Goal: Find specific page/section: Find specific page/section

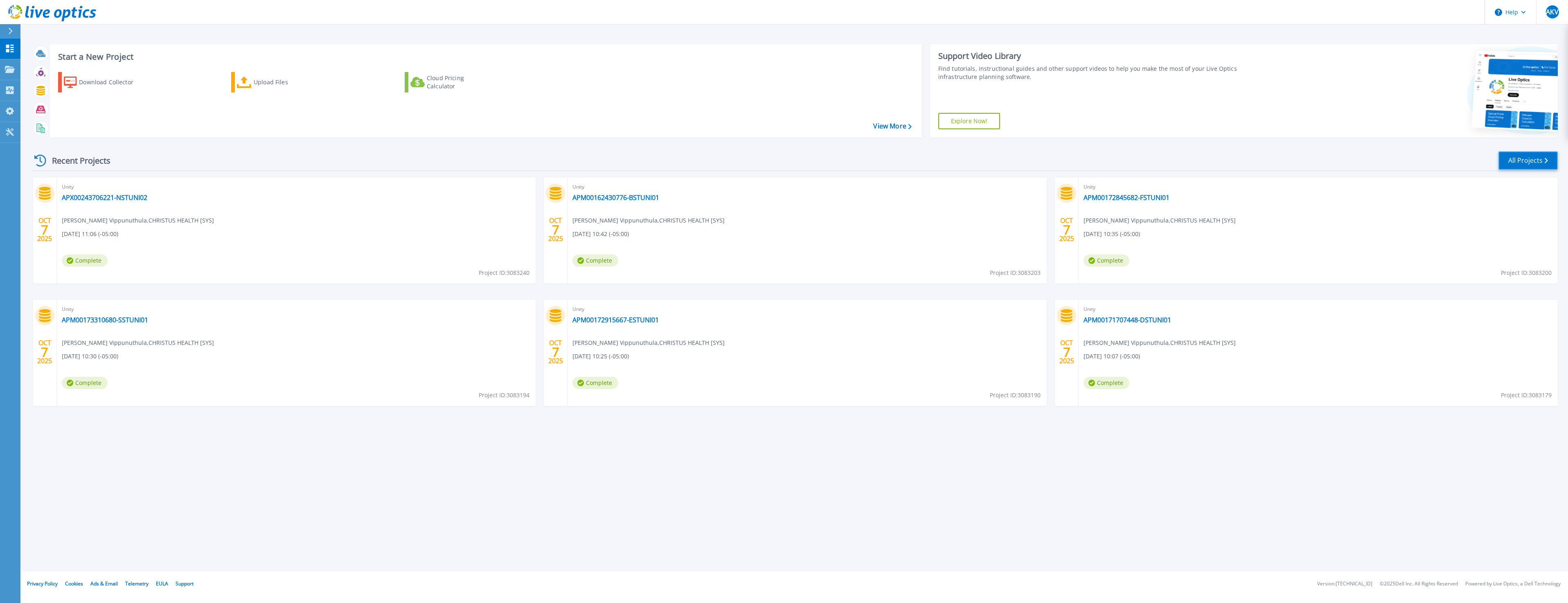
click at [1546, 156] on link "All Projects" at bounding box center [1528, 160] width 59 height 18
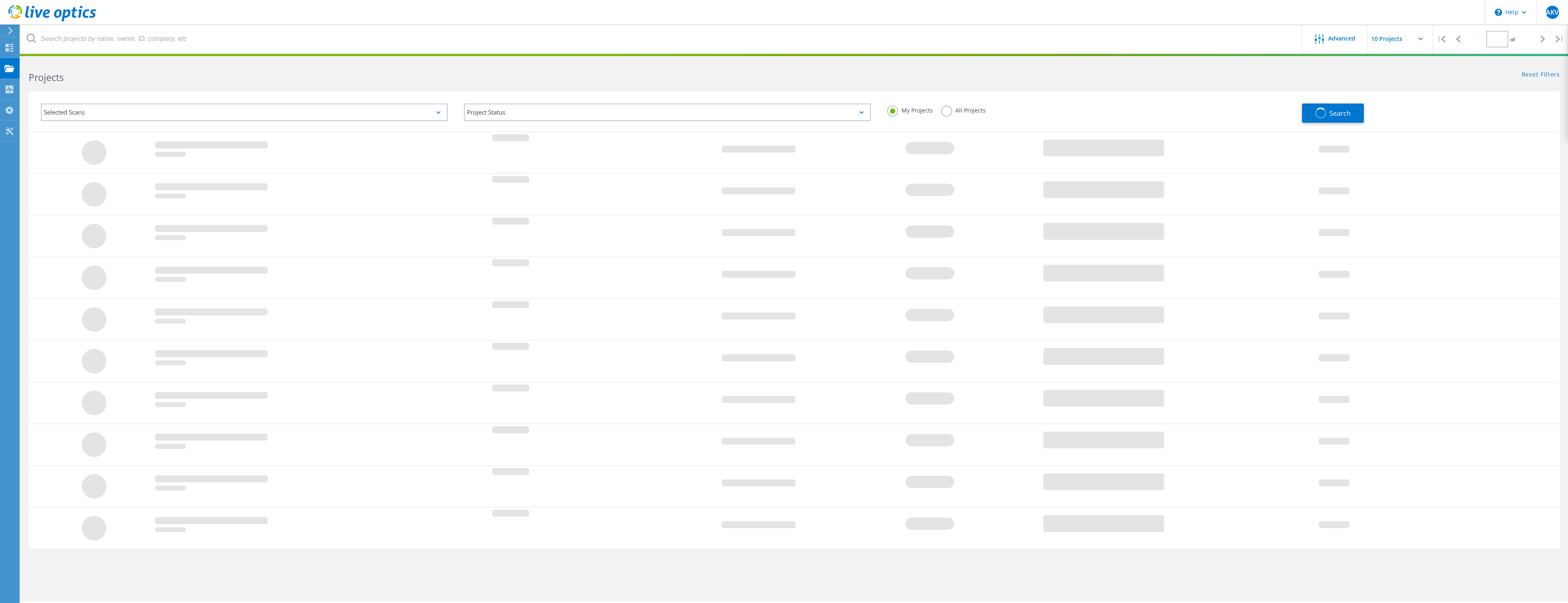
type input "1"
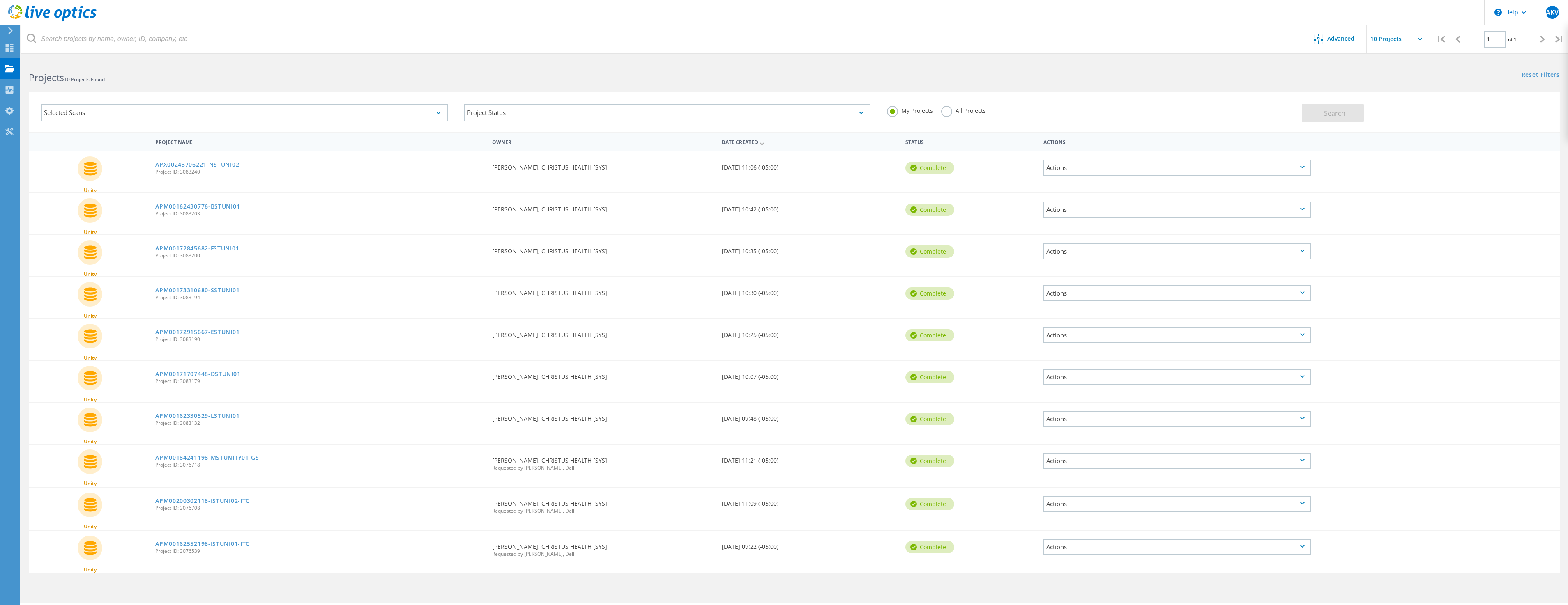
scroll to position [22, 0]
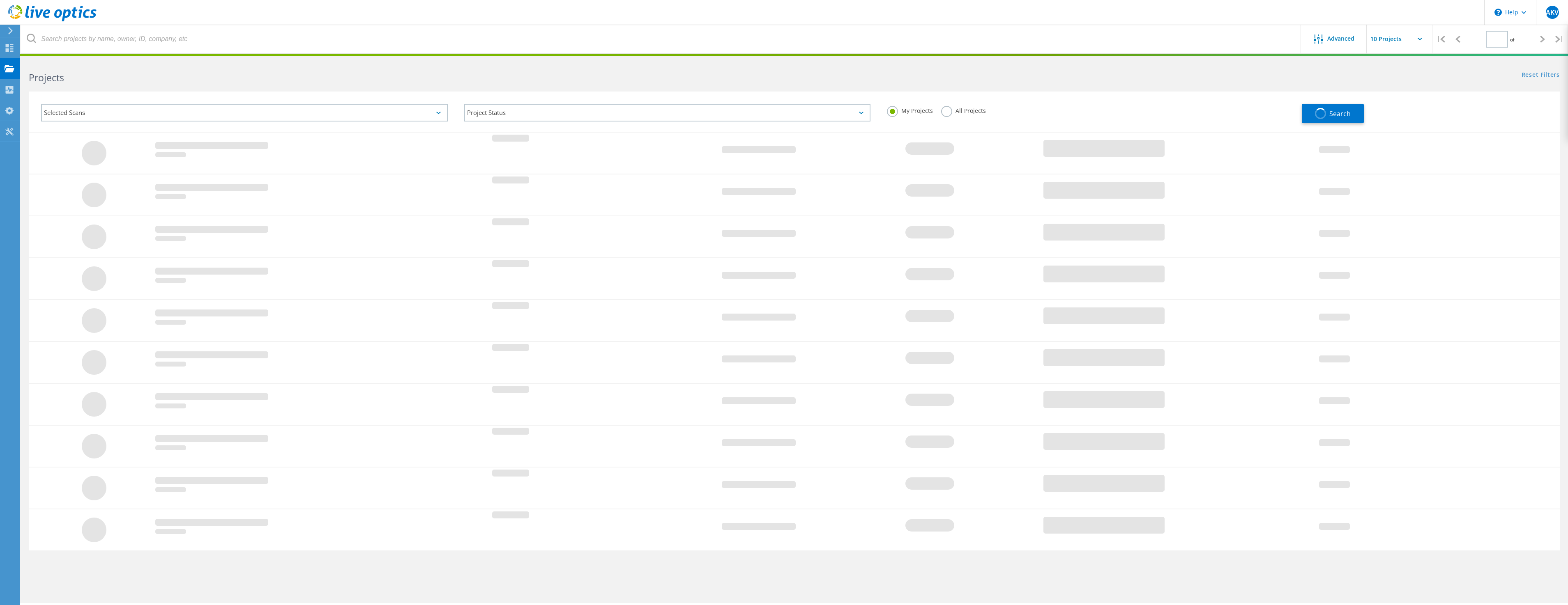
type input "1"
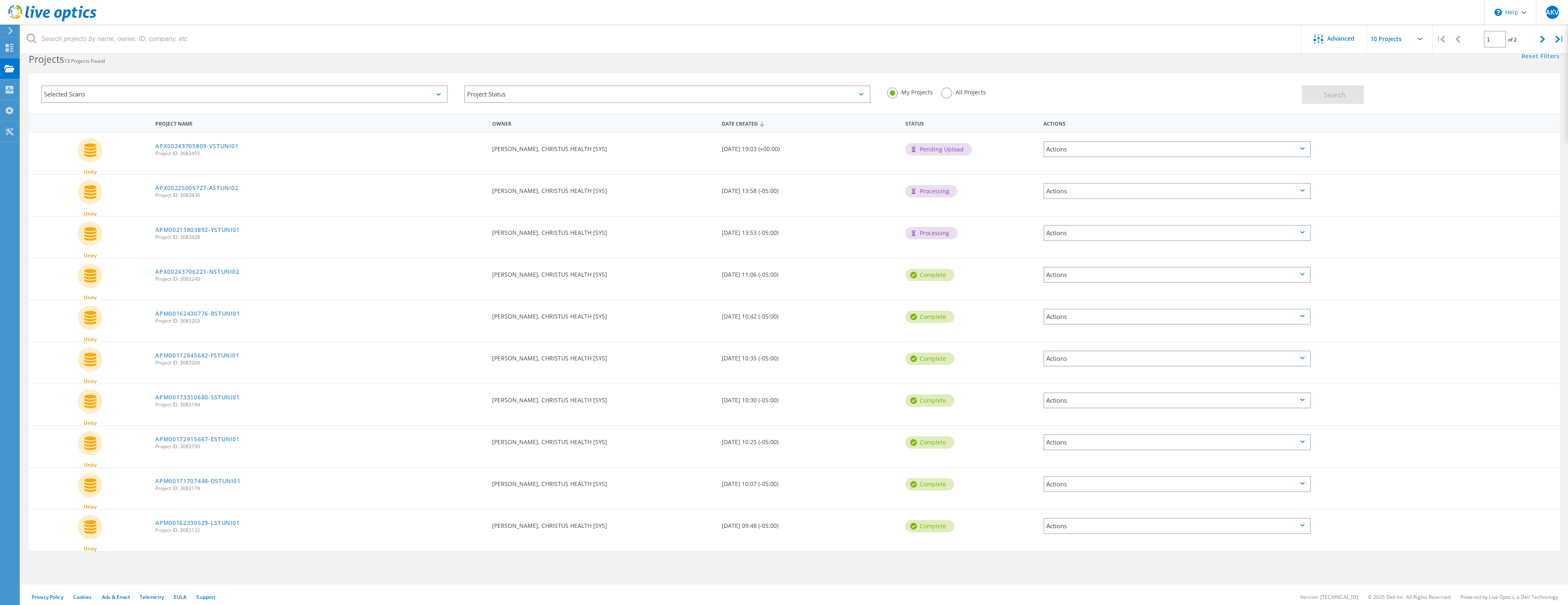
scroll to position [22, 0]
click at [1414, 40] on input "text" at bounding box center [1408, 39] width 82 height 29
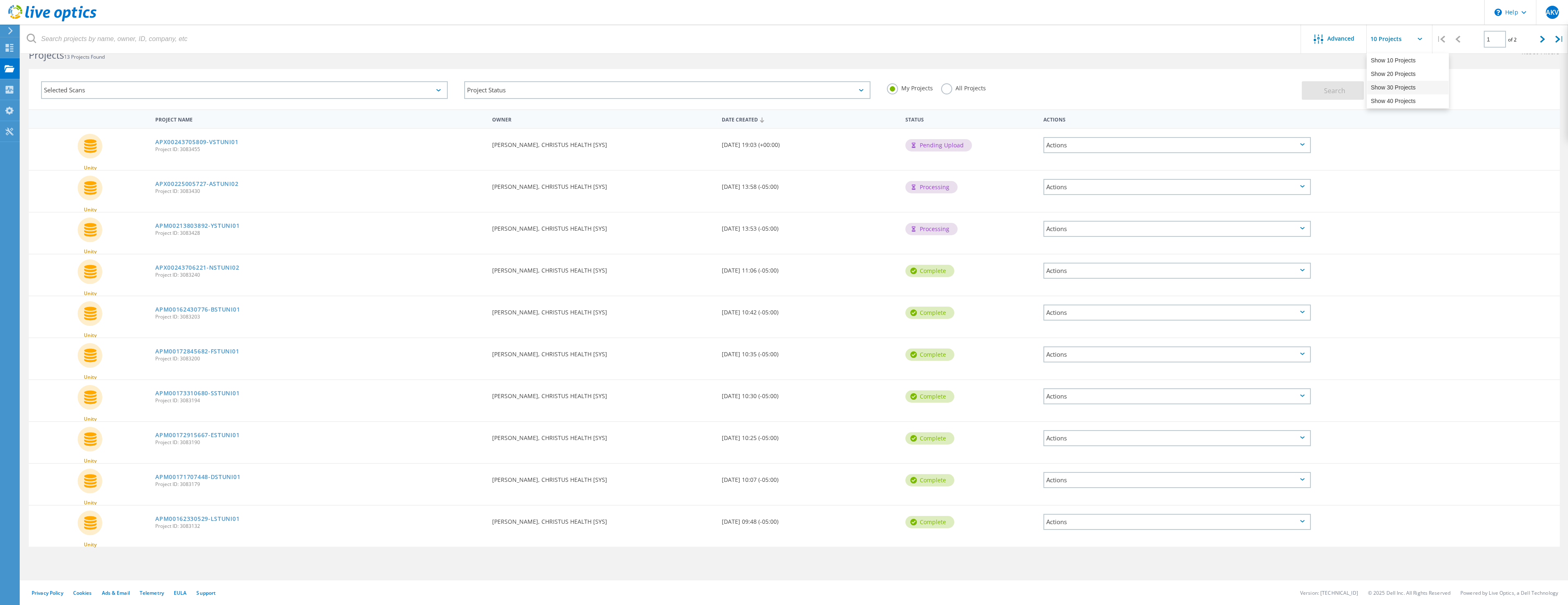
click at [1406, 89] on div "Show 30 Projects" at bounding box center [1408, 88] width 81 height 14
type input "Show 30 Projects"
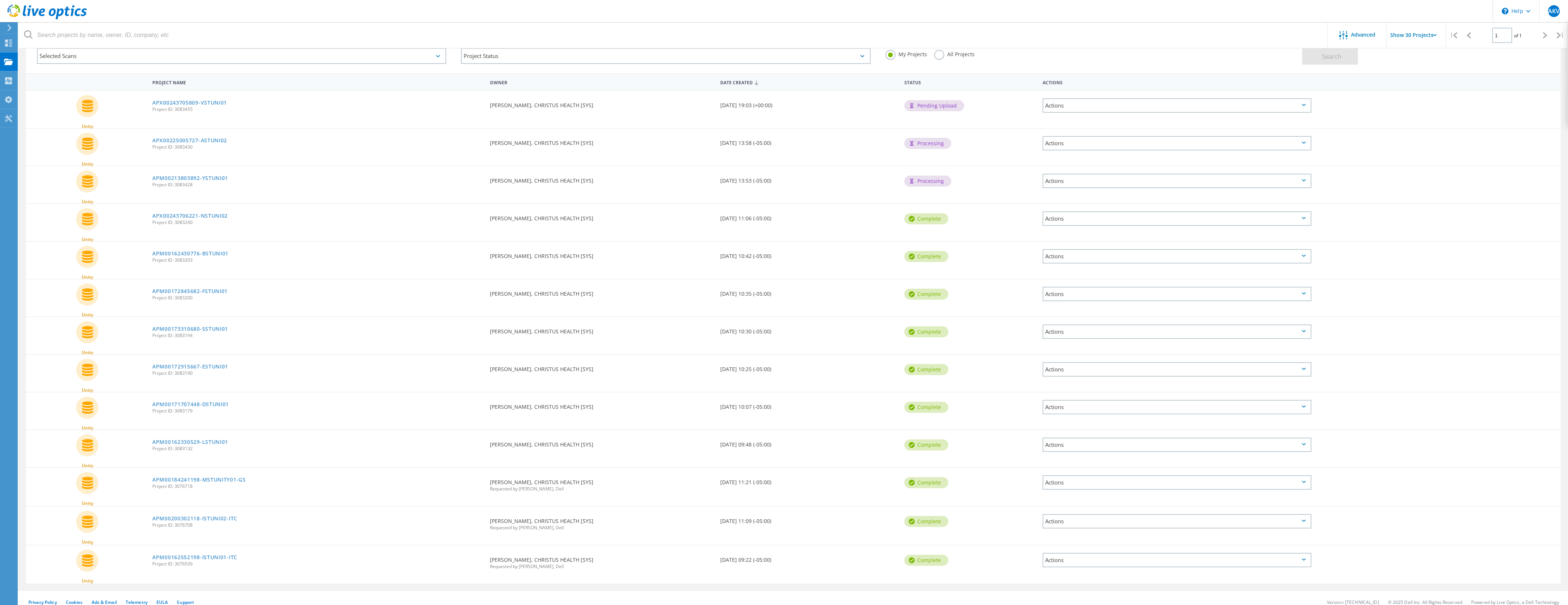
scroll to position [48, 0]
